Goal: Task Accomplishment & Management: Use online tool/utility

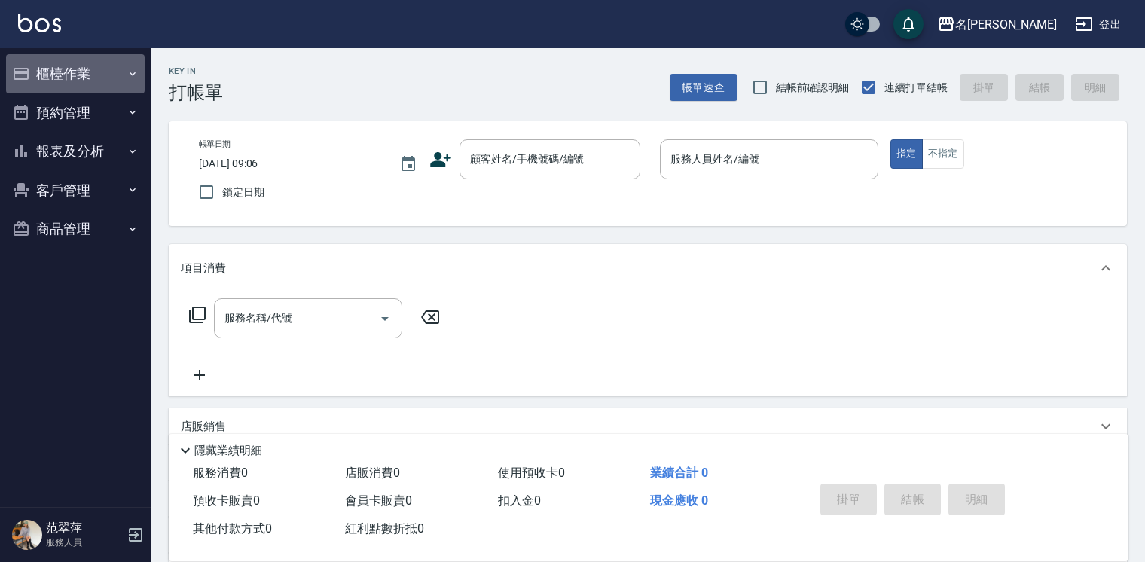
click at [65, 71] on button "櫃檯作業" at bounding box center [75, 73] width 139 height 39
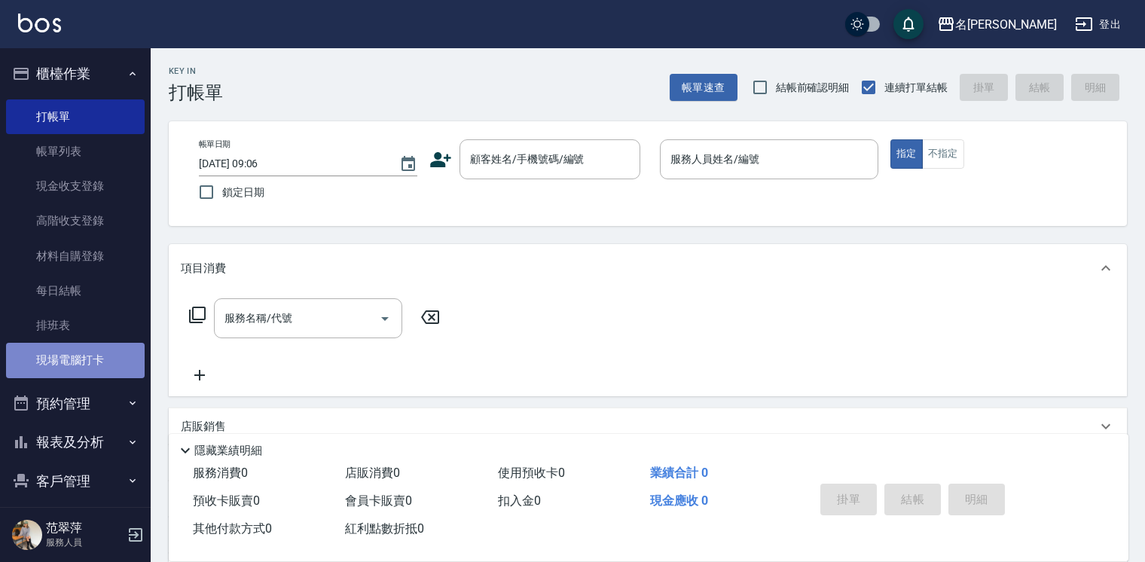
click at [81, 365] on link "現場電腦打卡" at bounding box center [75, 360] width 139 height 35
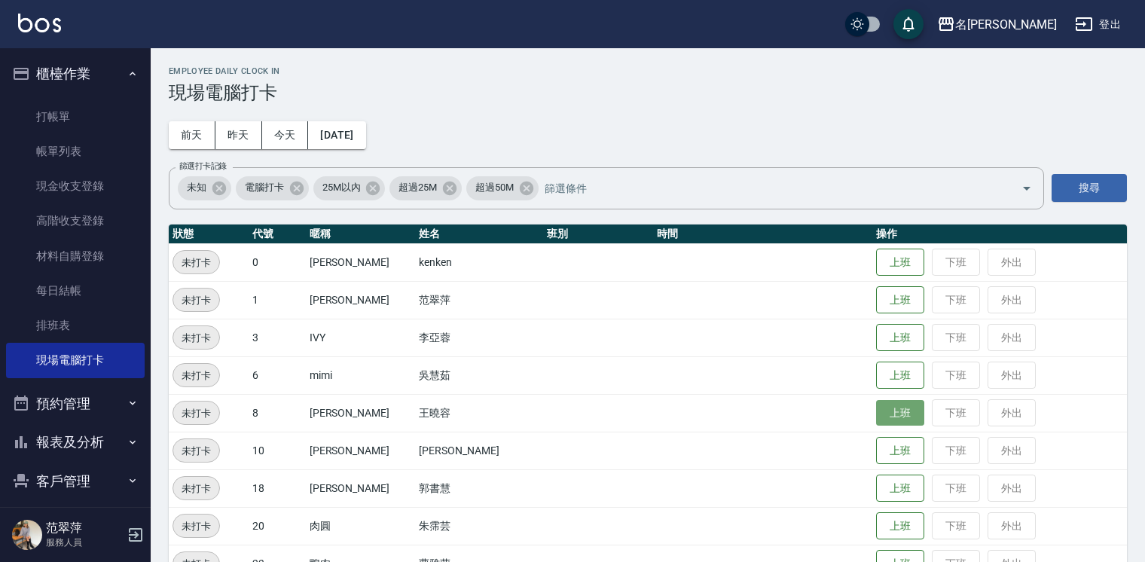
click at [876, 416] on button "上班" at bounding box center [900, 413] width 48 height 26
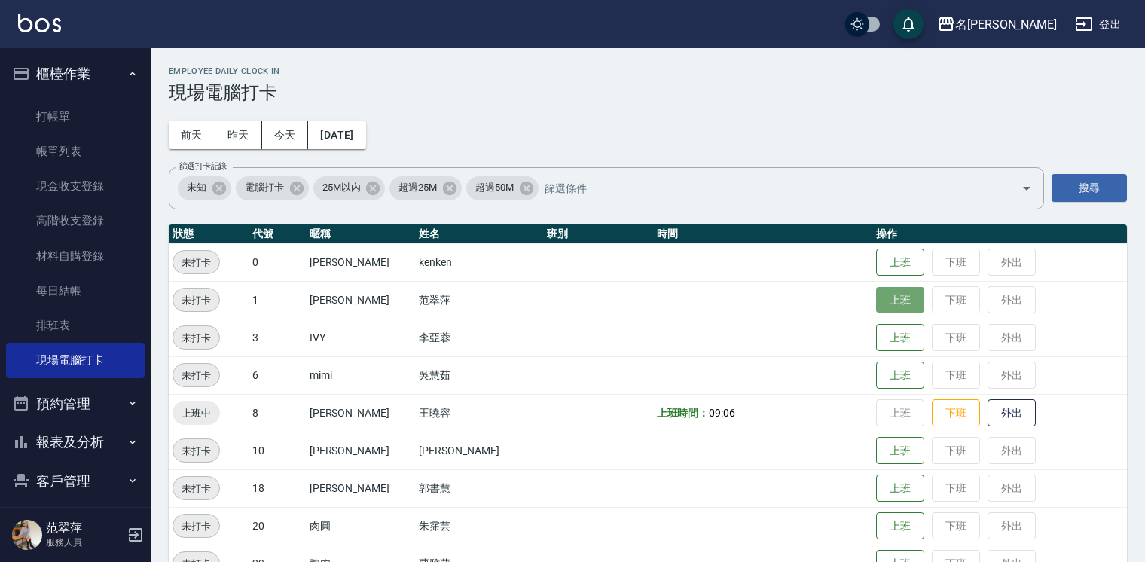
click at [876, 297] on button "上班" at bounding box center [900, 300] width 48 height 26
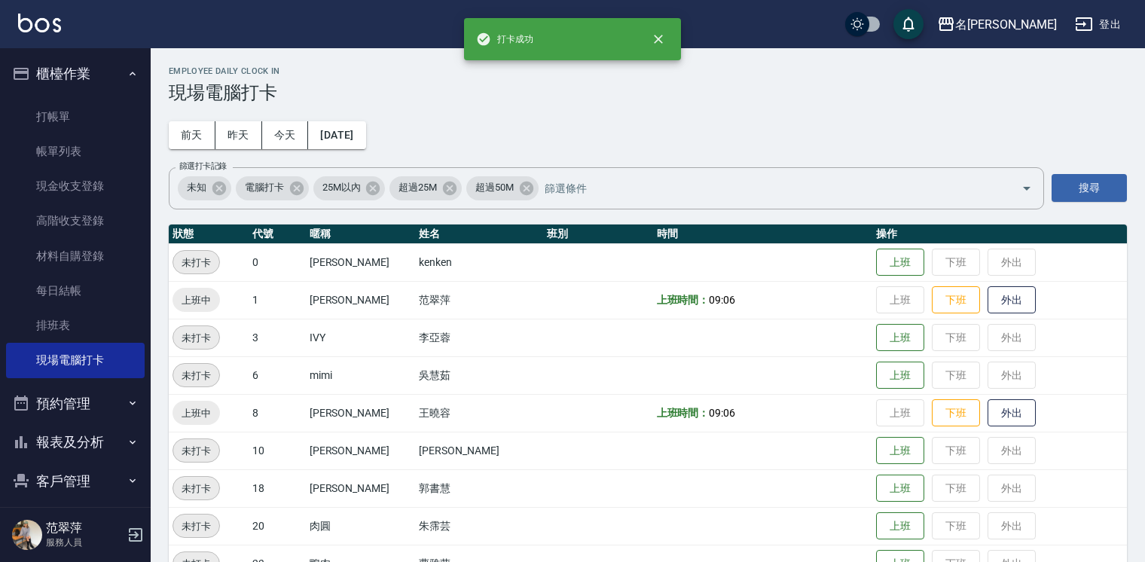
click at [873, 407] on td "上班 下班 外出" at bounding box center [1000, 413] width 255 height 38
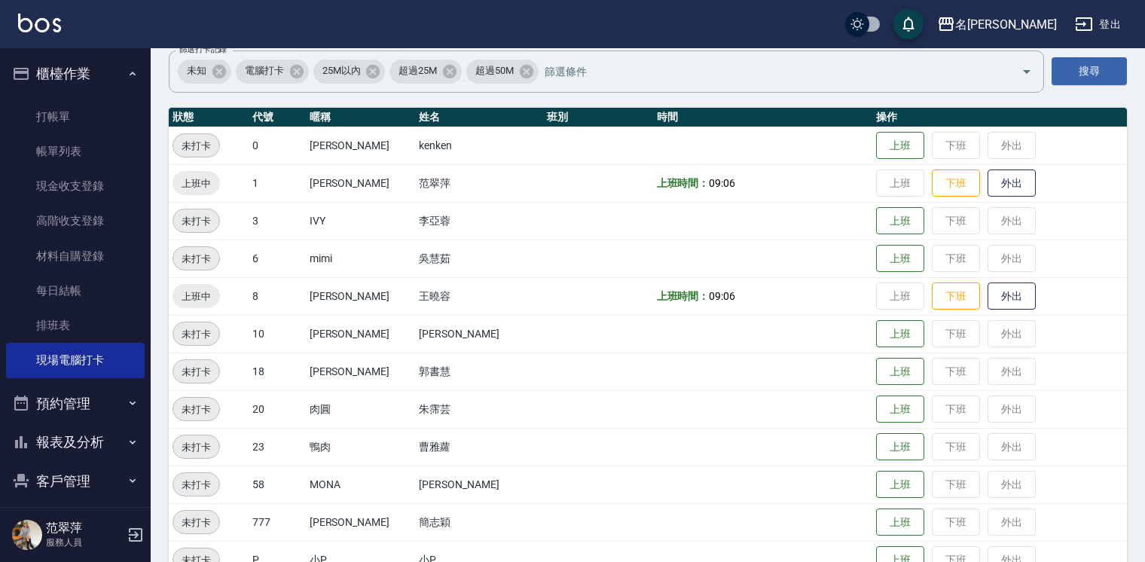
scroll to position [124, 0]
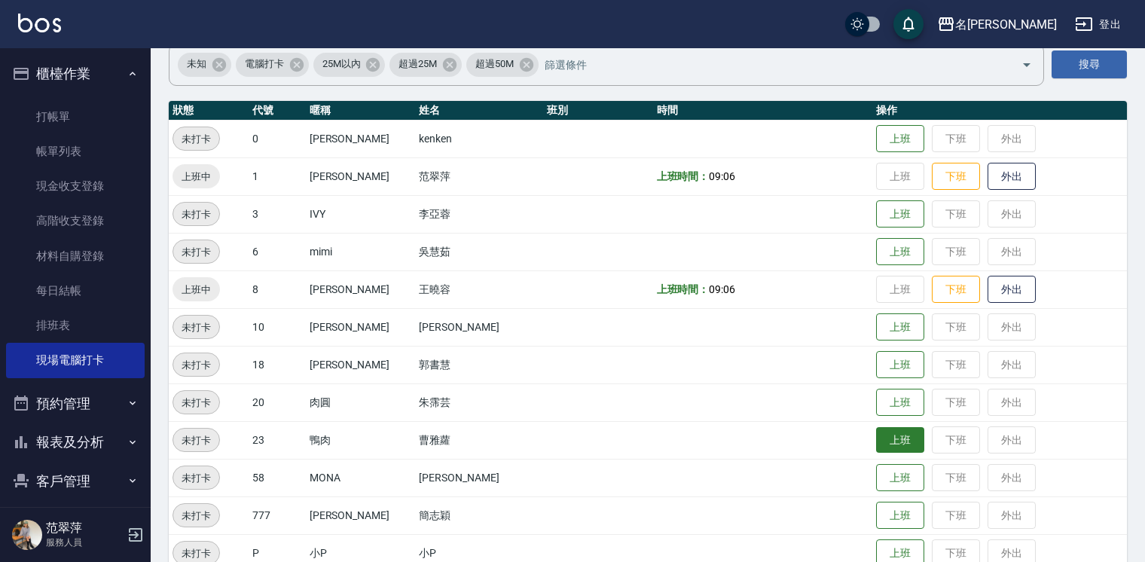
click at [877, 444] on button "上班" at bounding box center [900, 440] width 48 height 26
